Goal: Task Accomplishment & Management: Use online tool/utility

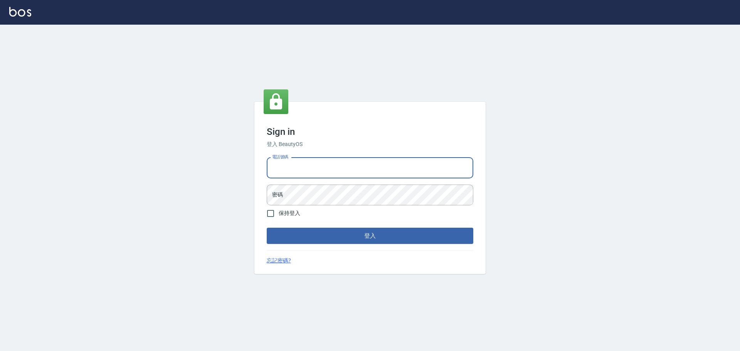
click at [307, 163] on input "電話號碼" at bounding box center [370, 168] width 206 height 21
type input "0922982220"
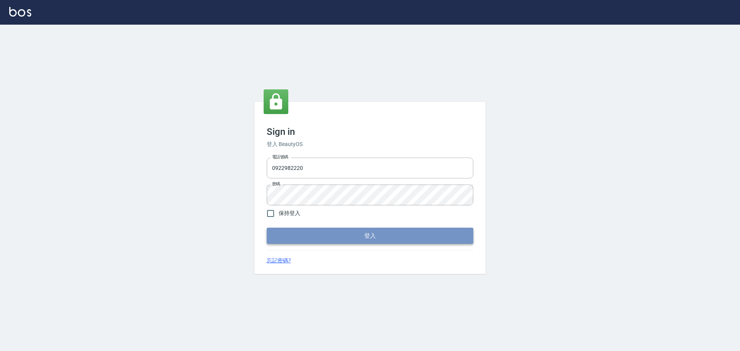
click at [362, 242] on button "登入" at bounding box center [370, 236] width 206 height 16
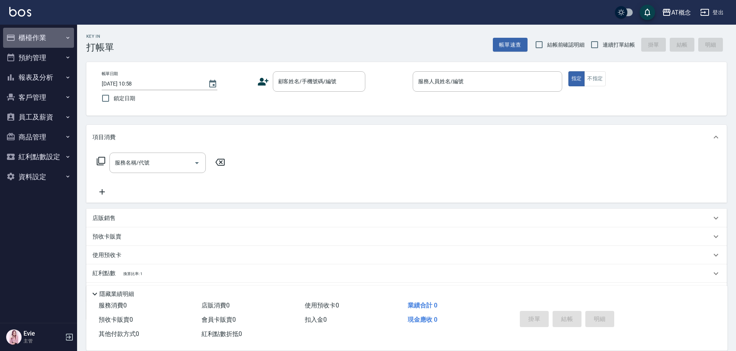
click at [37, 40] on button "櫃檯作業" at bounding box center [38, 38] width 71 height 20
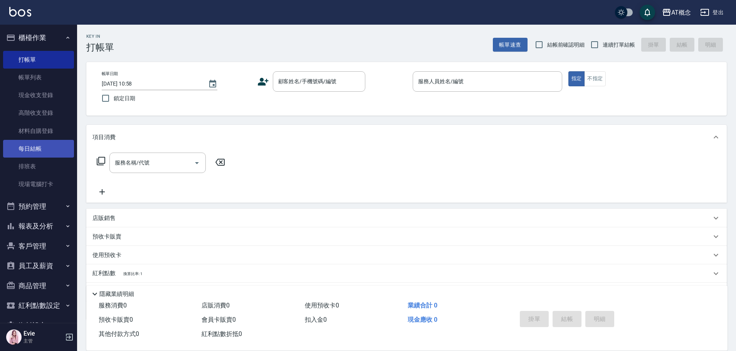
click at [36, 151] on link "每日結帳" at bounding box center [38, 149] width 71 height 18
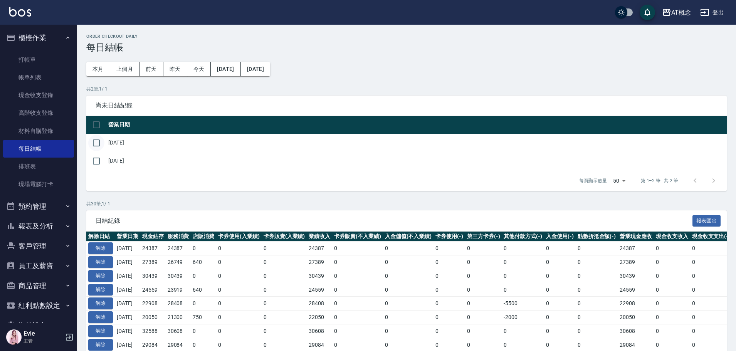
click at [93, 144] on input "checkbox" at bounding box center [96, 143] width 16 height 16
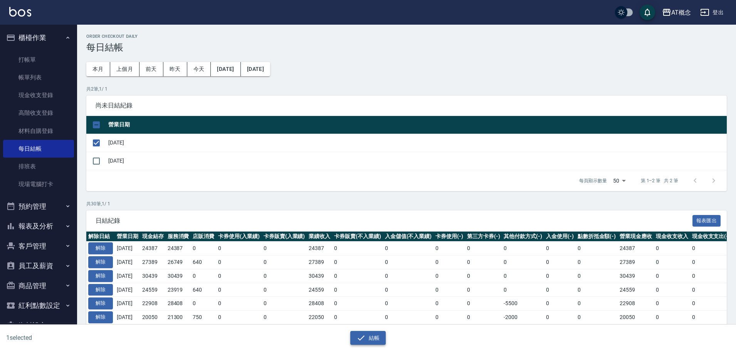
click at [369, 339] on button "結帳" at bounding box center [368, 338] width 36 height 14
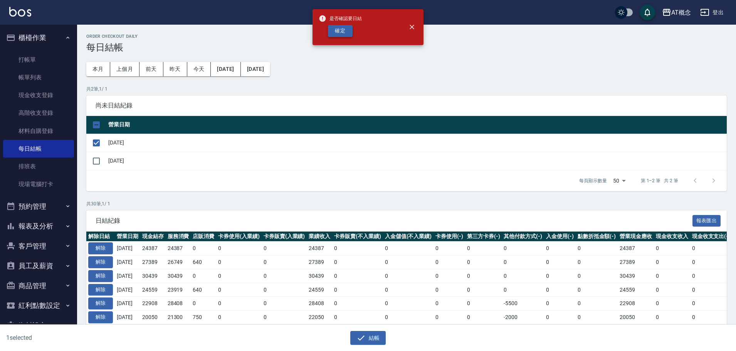
click at [346, 26] on button "確定" at bounding box center [340, 31] width 25 height 12
checkbox input "false"
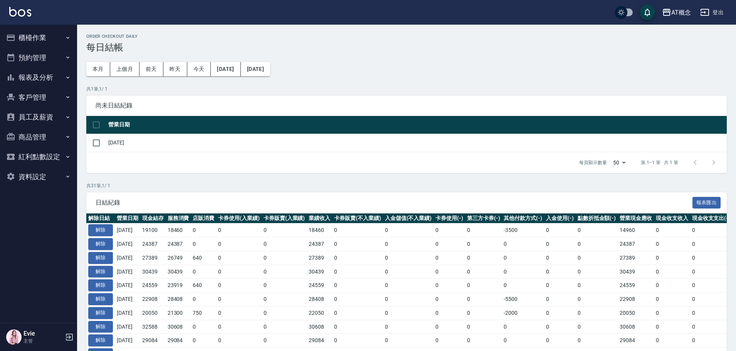
click at [44, 36] on button "櫃檯作業" at bounding box center [38, 38] width 71 height 20
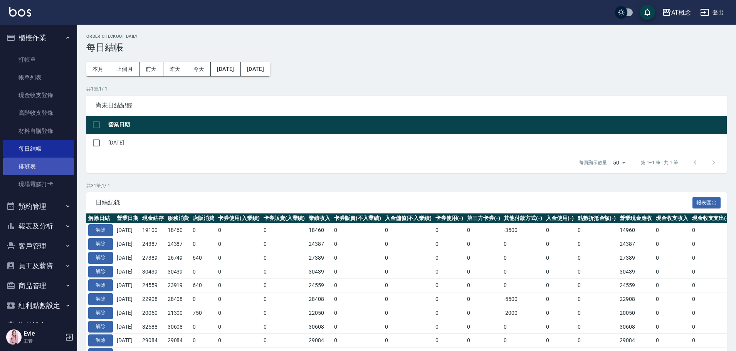
click at [25, 166] on link "排班表" at bounding box center [38, 167] width 71 height 18
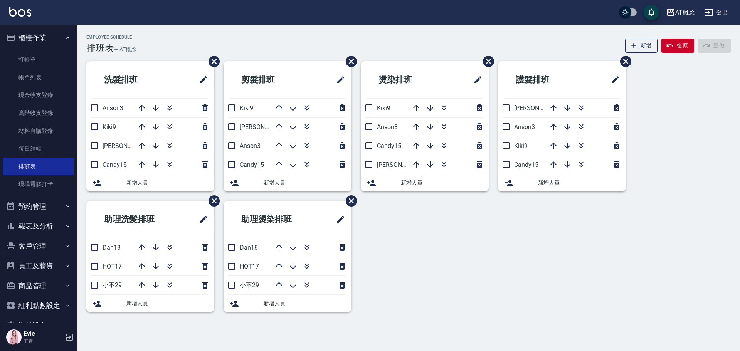
click at [44, 248] on button "客戶管理" at bounding box center [38, 246] width 71 height 20
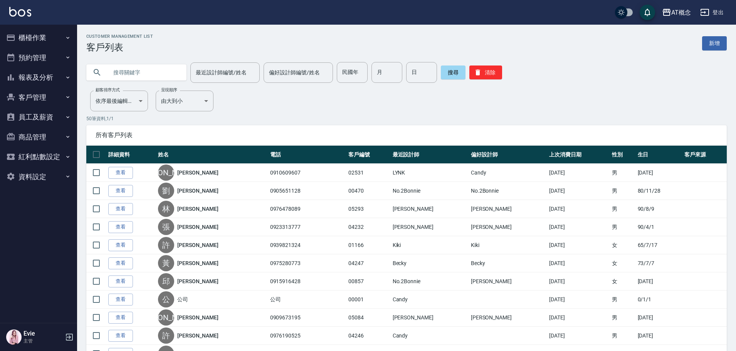
click at [123, 70] on input "text" at bounding box center [144, 72] width 72 height 21
type input "w"
type input "[PERSON_NAME]"
